Goal: Information Seeking & Learning: Learn about a topic

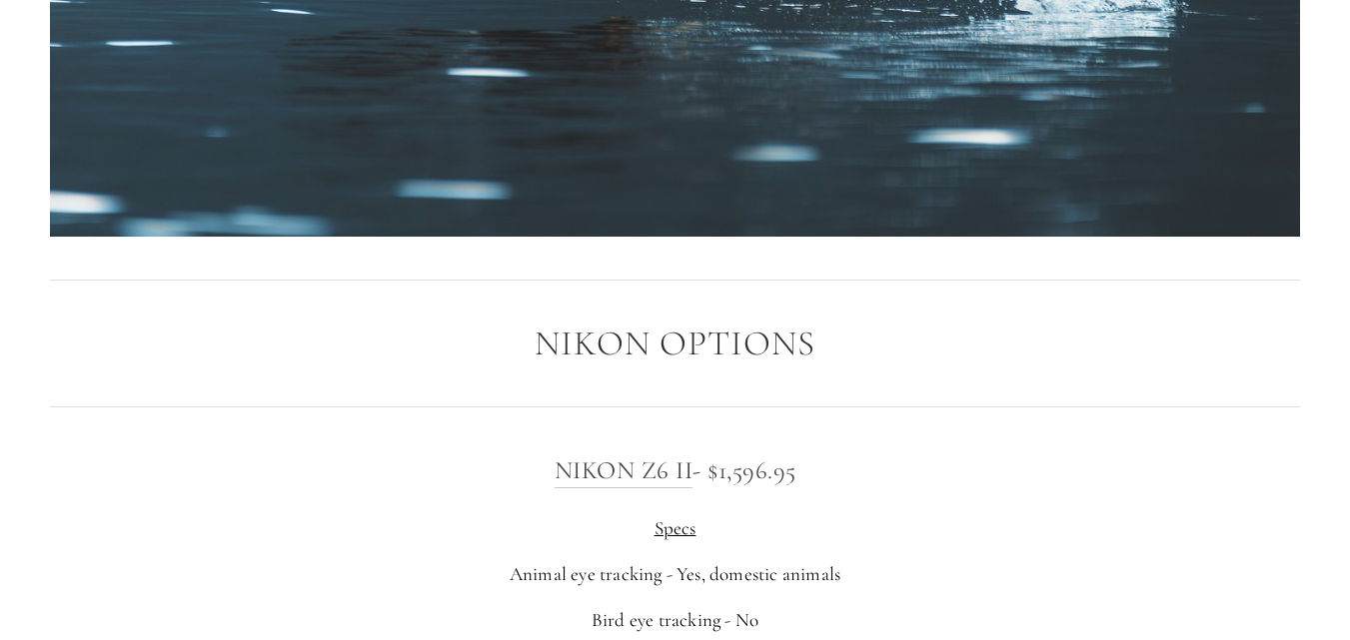
scroll to position [2997, 0]
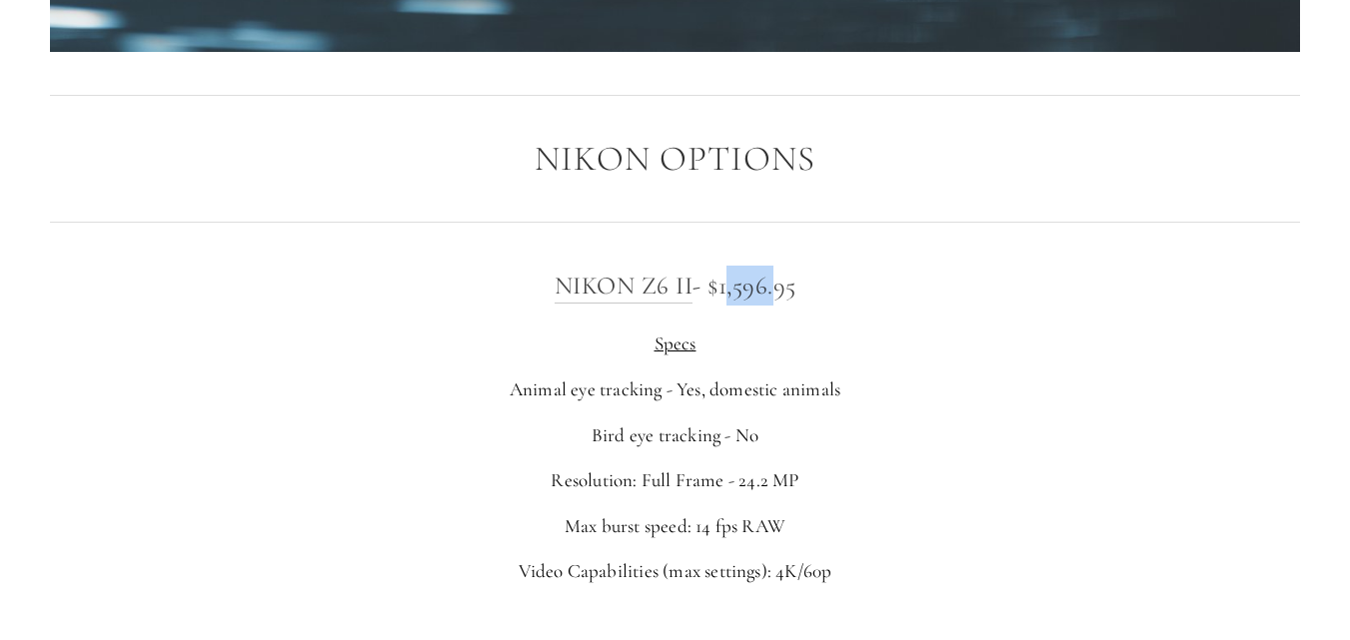
drag, startPoint x: 722, startPoint y: 284, endPoint x: 765, endPoint y: 298, distance: 45.2
click at [765, 298] on h3 "Nikon Z6 II - $1,596.95" at bounding box center [675, 286] width 1250 height 40
copy h3 "1,596"
click at [555, 283] on link "Nikon Z6 II" at bounding box center [624, 287] width 139 height 32
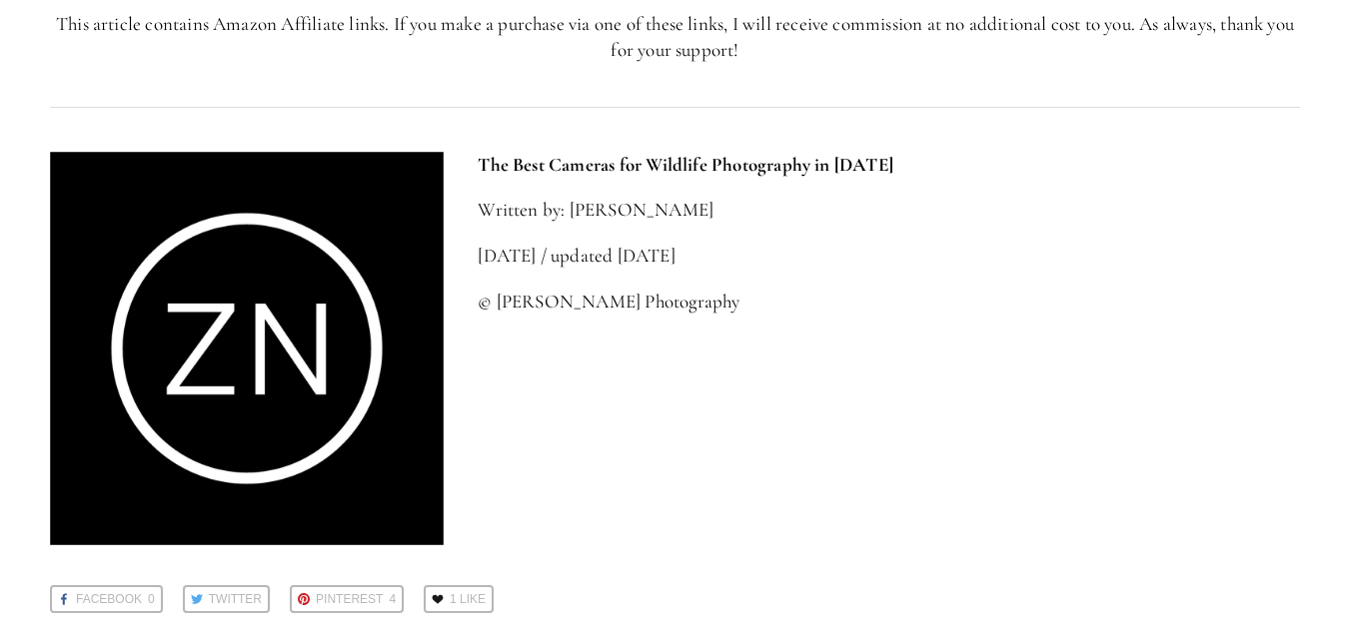
scroll to position [8692, 0]
